Goal: Task Accomplishment & Management: Use online tool/utility

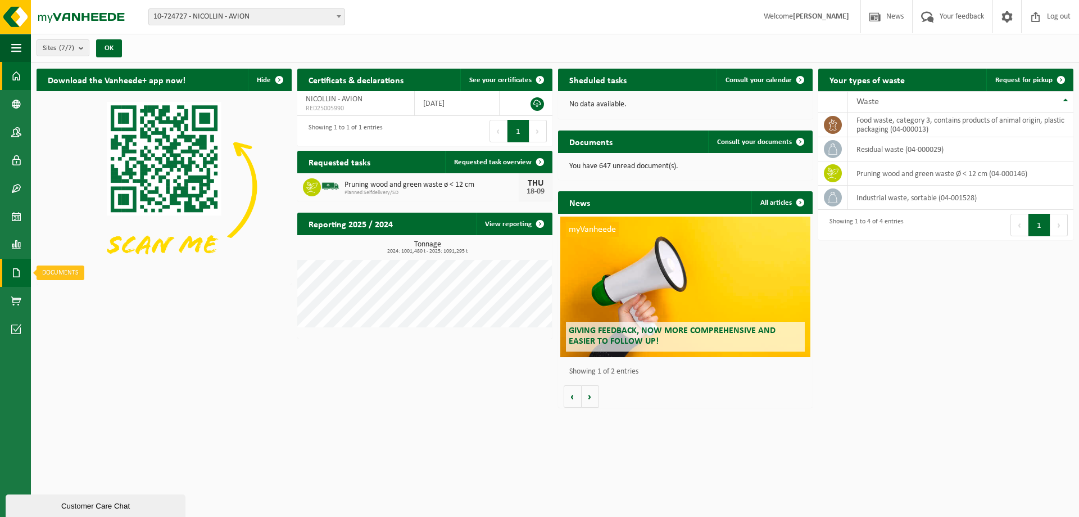
click at [10, 276] on link "Documents" at bounding box center [15, 273] width 31 height 28
click at [76, 273] on span "Invoices" at bounding box center [78, 272] width 26 height 21
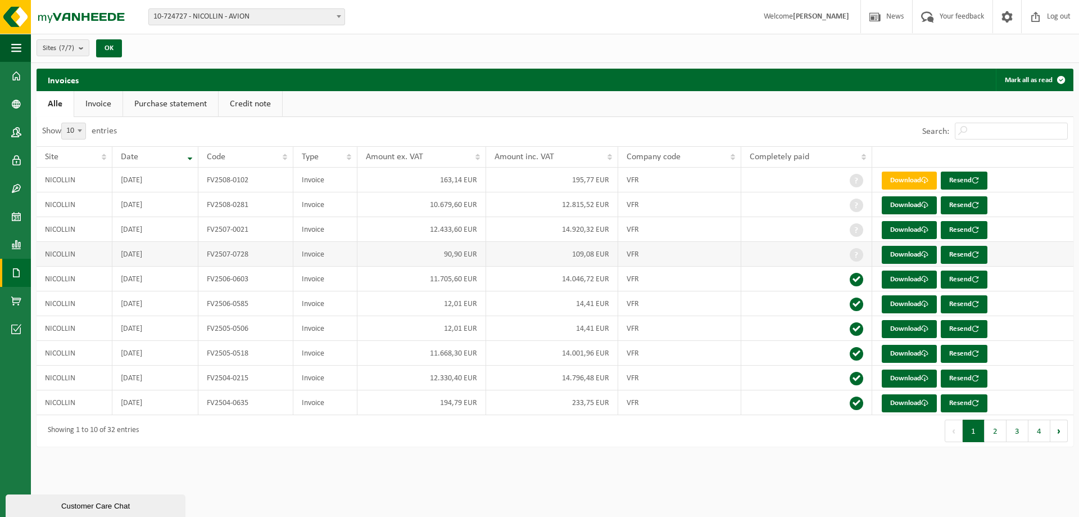
click at [137, 257] on td "2025-07-31" at bounding box center [155, 254] width 86 height 25
click at [921, 248] on link "Download" at bounding box center [909, 255] width 55 height 18
click at [882, 304] on link "Download" at bounding box center [909, 304] width 55 height 18
click at [890, 331] on link "Download" at bounding box center [909, 329] width 55 height 18
click at [916, 405] on link "Download" at bounding box center [909, 403] width 55 height 18
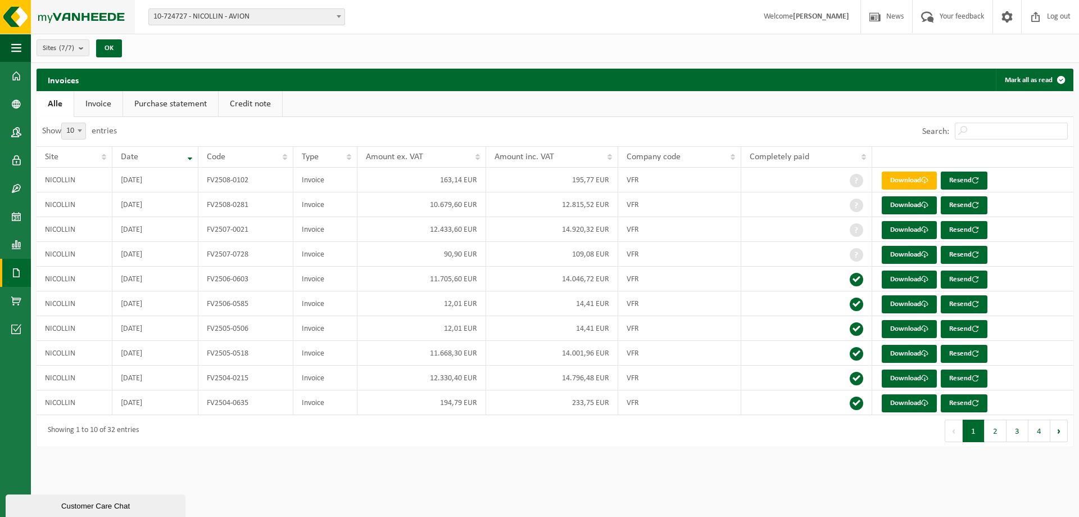
click at [3, 28] on img at bounding box center [67, 17] width 135 height 34
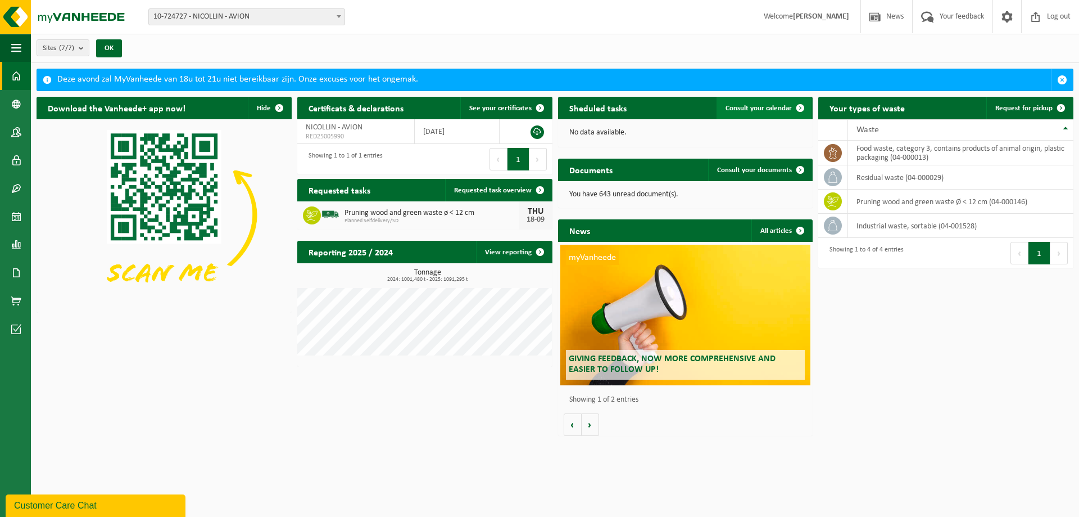
click at [768, 108] on span "Consult your calendar" at bounding box center [759, 108] width 66 height 7
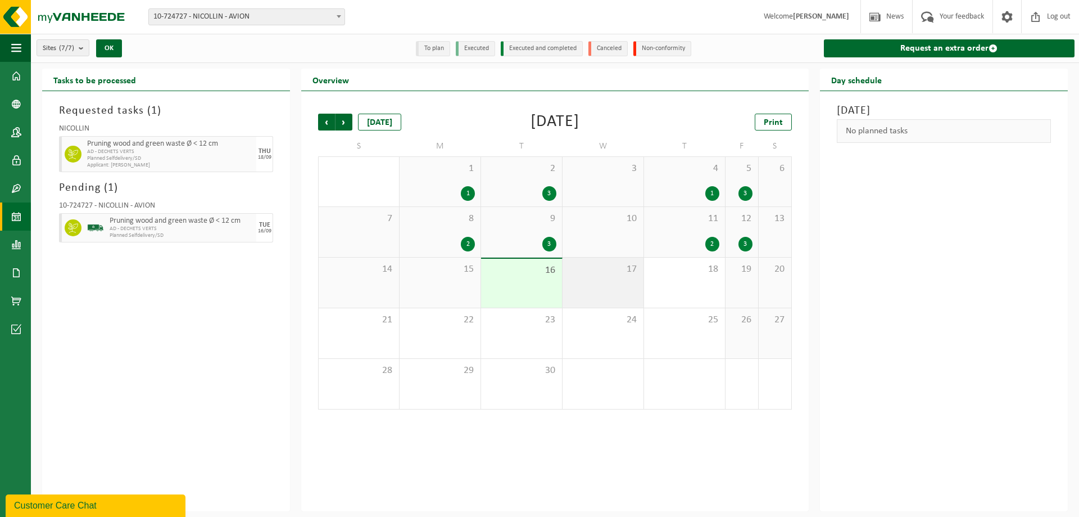
click at [573, 279] on div "17" at bounding box center [603, 282] width 81 height 50
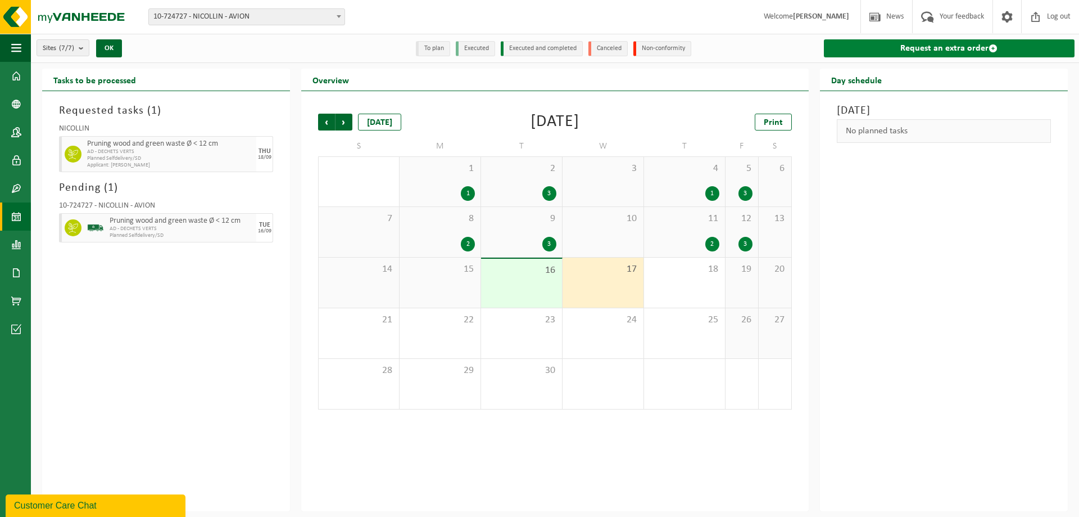
click at [1026, 47] on link "Request an extra order" at bounding box center [949, 48] width 251 height 18
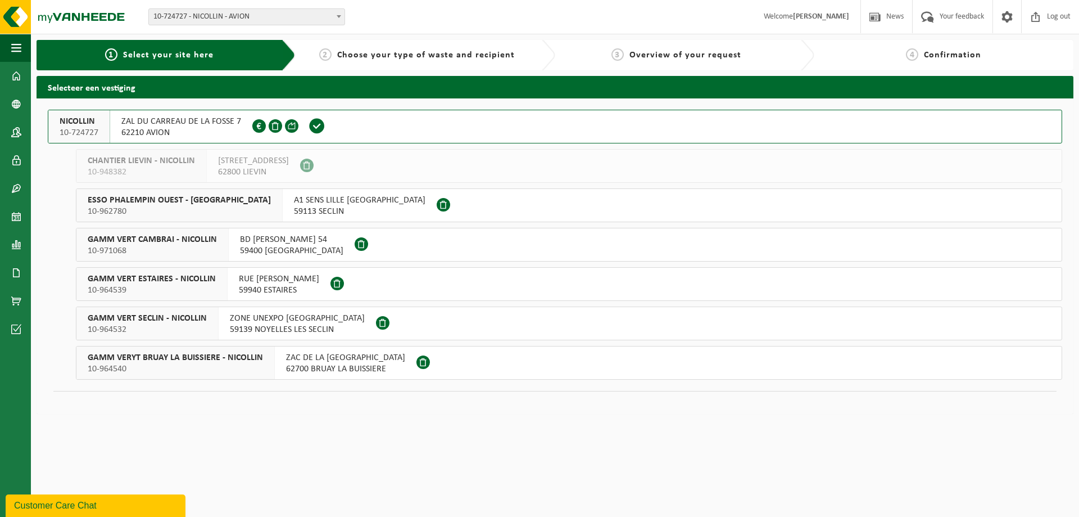
click at [192, 134] on span "62210 AVION" at bounding box center [181, 132] width 120 height 11
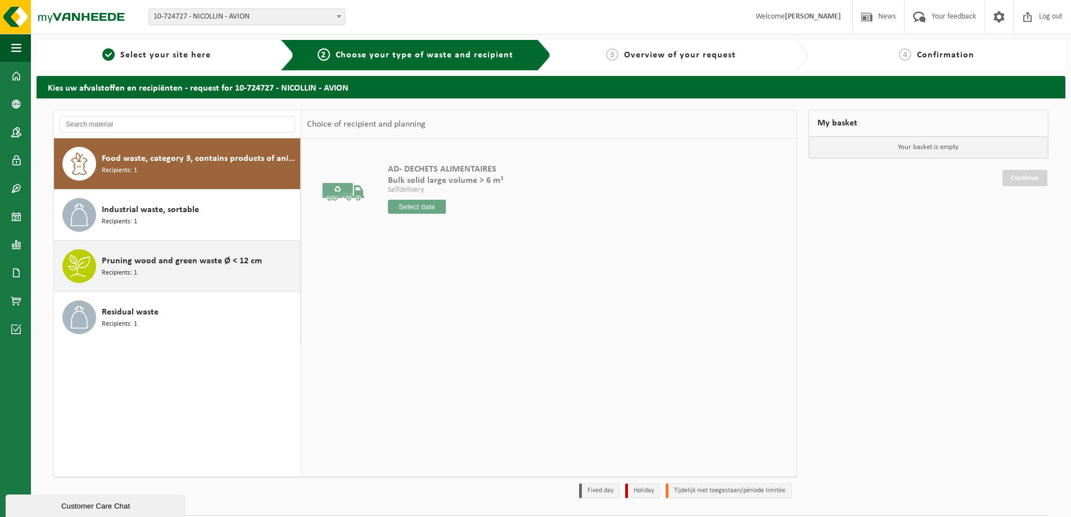
click at [132, 266] on span "Pruning wood and green waste Ø < 12 cm" at bounding box center [182, 260] width 160 height 13
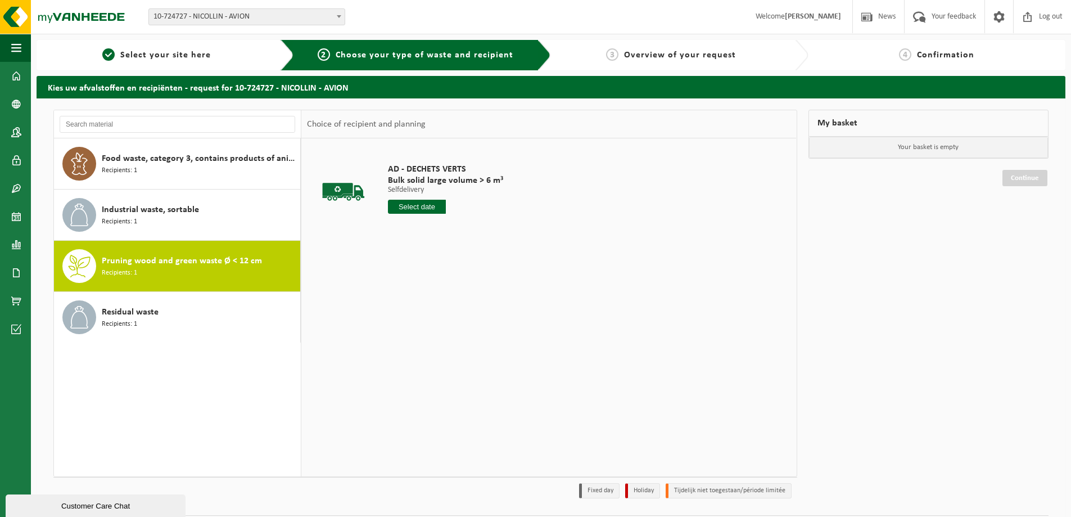
click at [436, 213] on input "text" at bounding box center [417, 207] width 58 height 14
click at [429, 307] on div "17" at bounding box center [438, 306] width 20 height 18
type input "From [DATE]"
click at [429, 247] on button "Add to basket" at bounding box center [419, 249] width 60 height 18
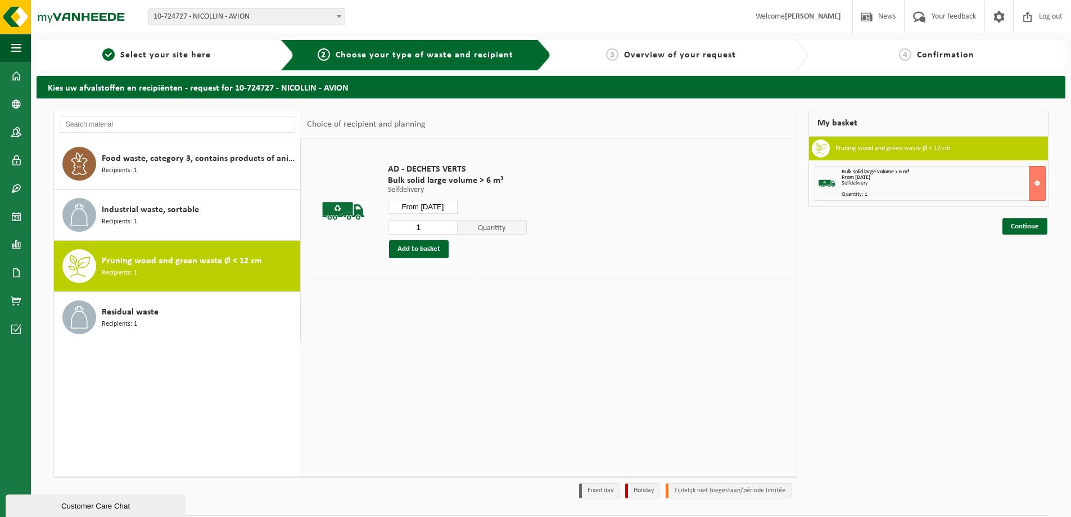
click at [1051, 228] on div "My basket Pruning wood and green waste Ø < 12 cm Bulk solid large volume > 6 m³…" at bounding box center [929, 307] width 252 height 394
click at [1028, 230] on link "Continue" at bounding box center [1024, 226] width 45 height 16
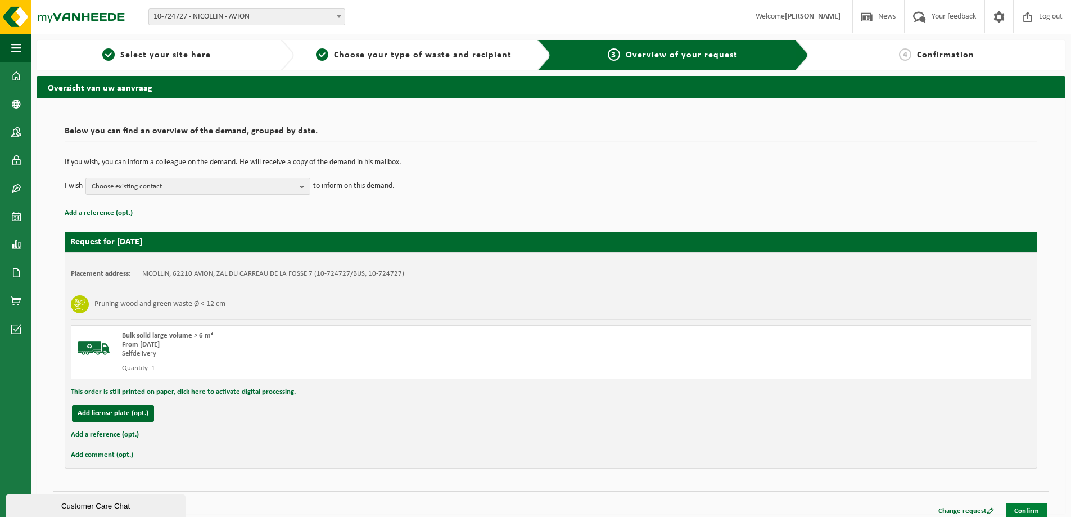
click at [1034, 511] on link "Confirm" at bounding box center [1027, 511] width 42 height 16
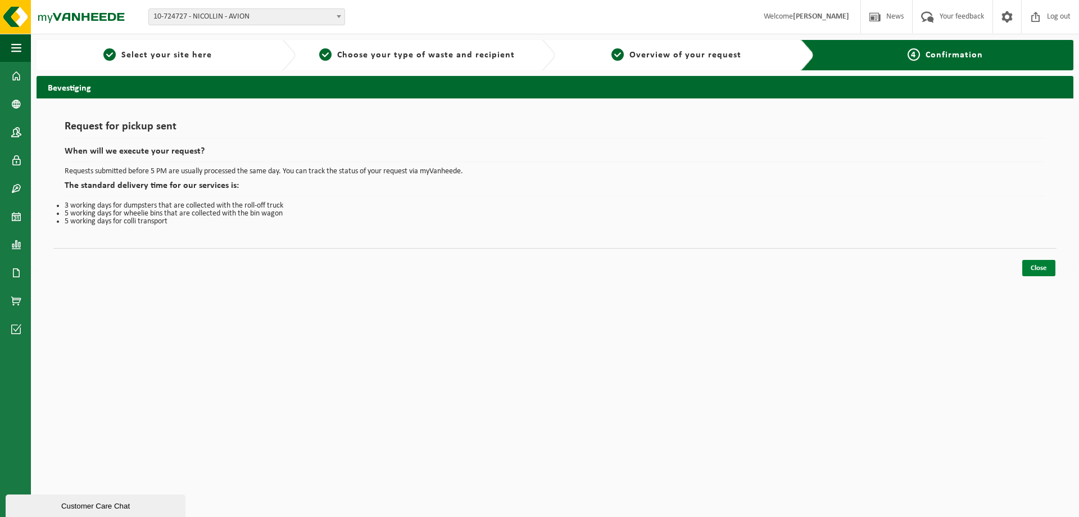
click at [1040, 260] on link "Close" at bounding box center [1038, 268] width 33 height 16
